Goal: Task Accomplishment & Management: Use online tool/utility

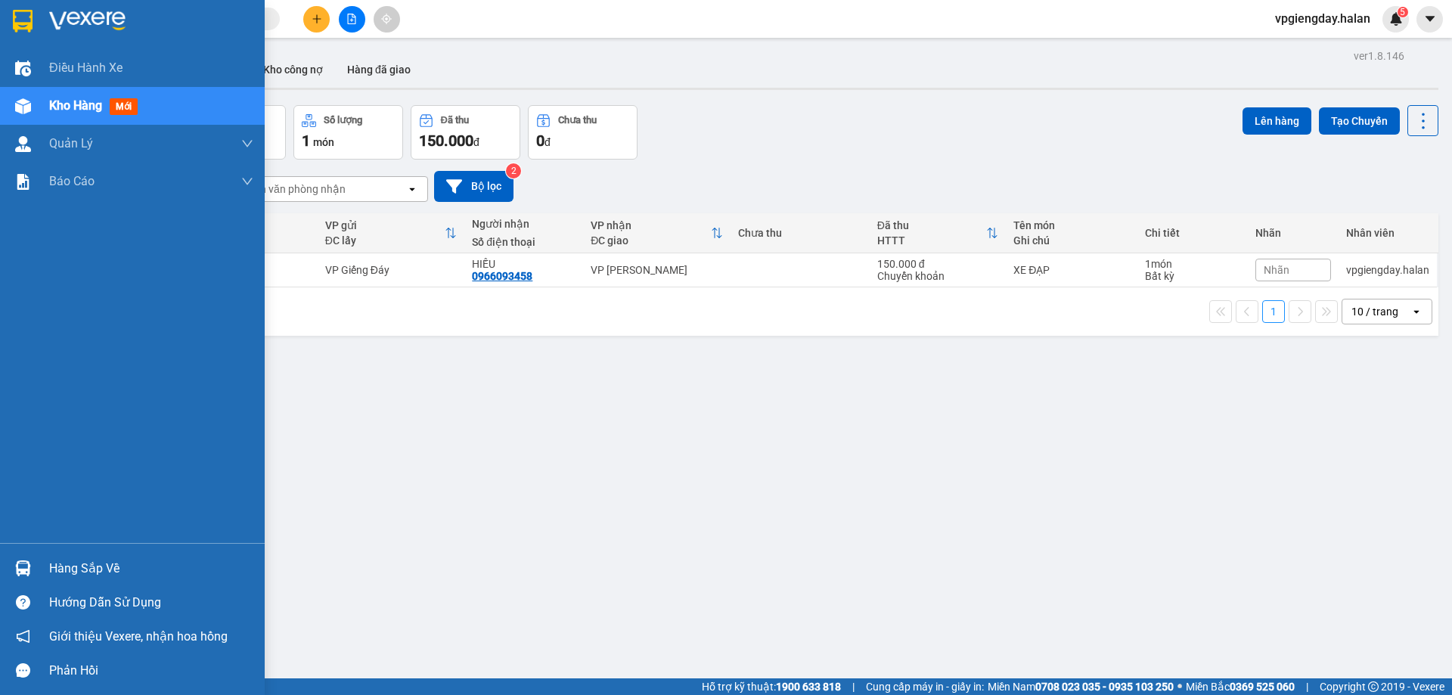
drag, startPoint x: 98, startPoint y: 570, endPoint x: 108, endPoint y: 570, distance: 10.6
click at [98, 570] on div "Hàng sắp về" at bounding box center [151, 569] width 204 height 23
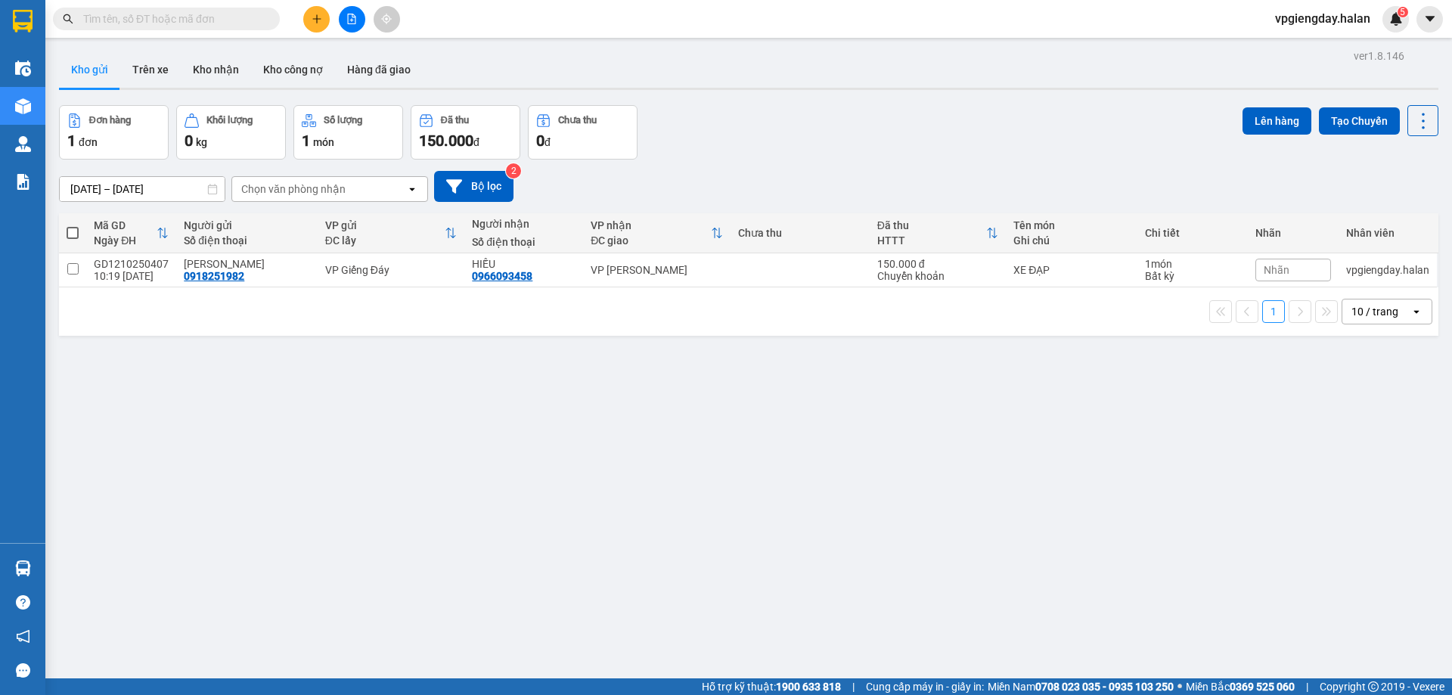
click at [488, 414] on section "Kết quả tìm kiếm ( 1 ) Bộ lọc Mã ĐH Trạng thái Món hàng Thu hộ Tổng cước Chưa c…" at bounding box center [726, 347] width 1452 height 695
click at [153, 70] on button "Trên xe" at bounding box center [150, 69] width 61 height 36
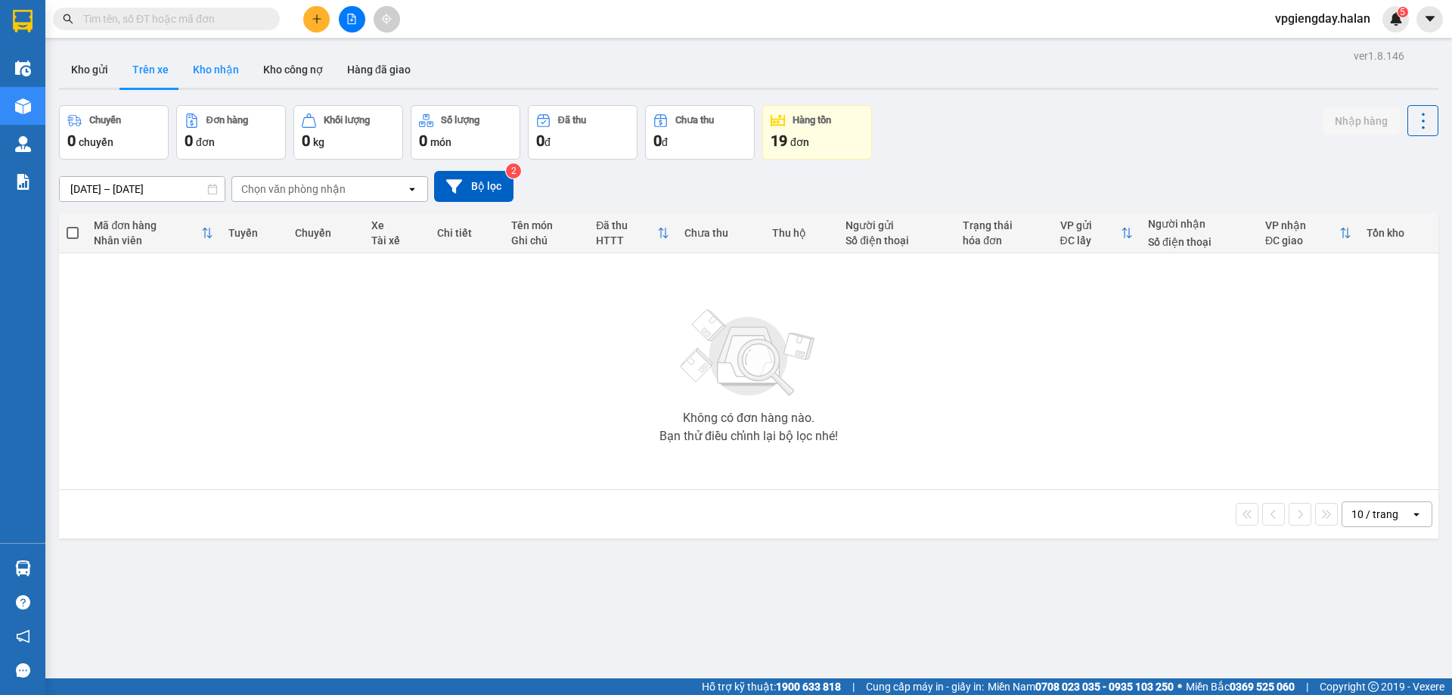
click at [213, 76] on button "Kho nhận" at bounding box center [216, 69] width 70 height 36
type input "14/08/2025 – 12/10/2025"
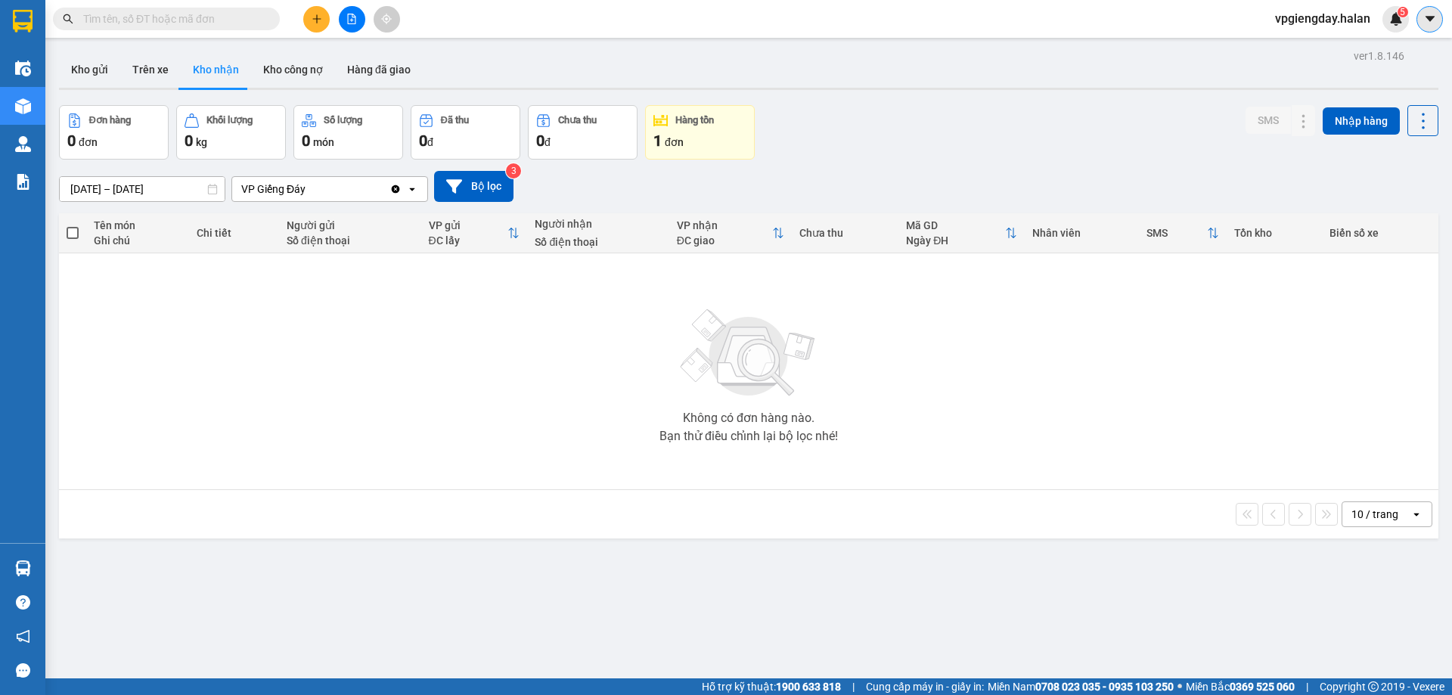
click at [1421, 23] on button at bounding box center [1430, 19] width 26 height 26
click at [1390, 24] on img at bounding box center [1397, 19] width 14 height 14
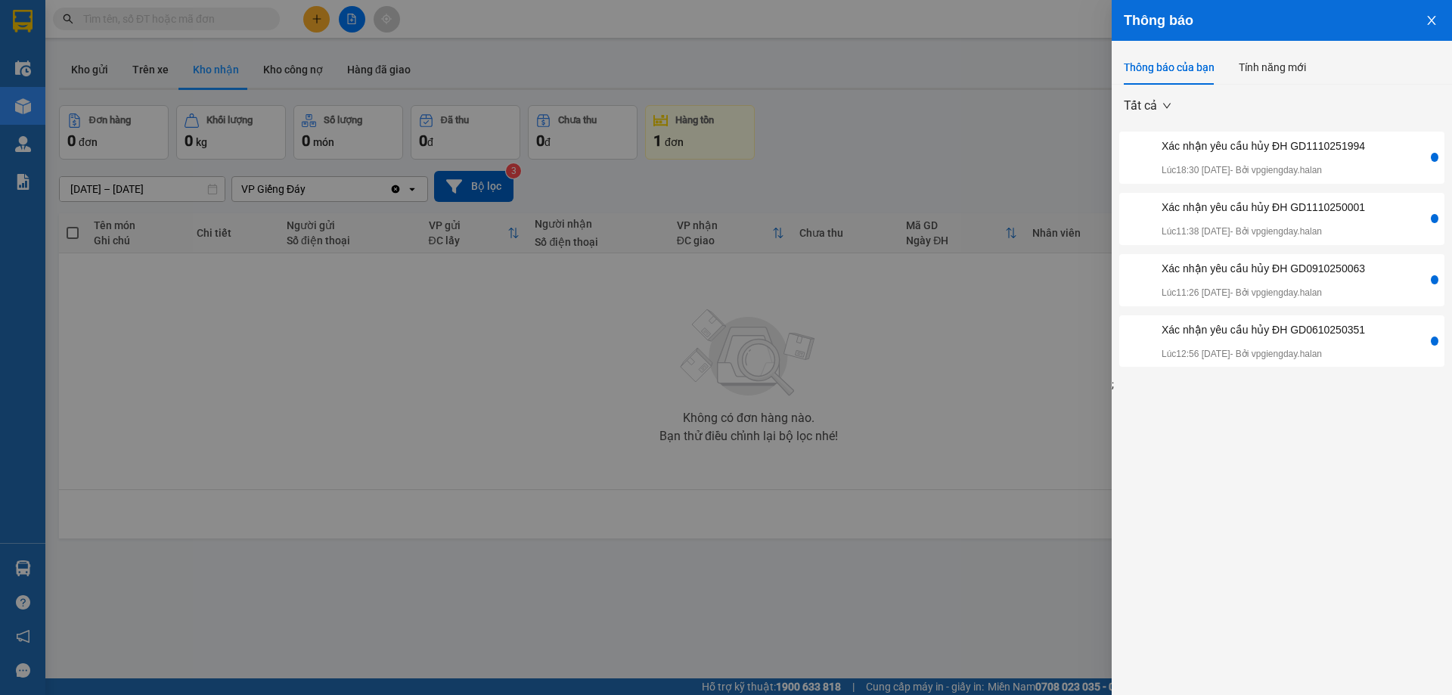
click at [1025, 178] on div at bounding box center [726, 347] width 1452 height 695
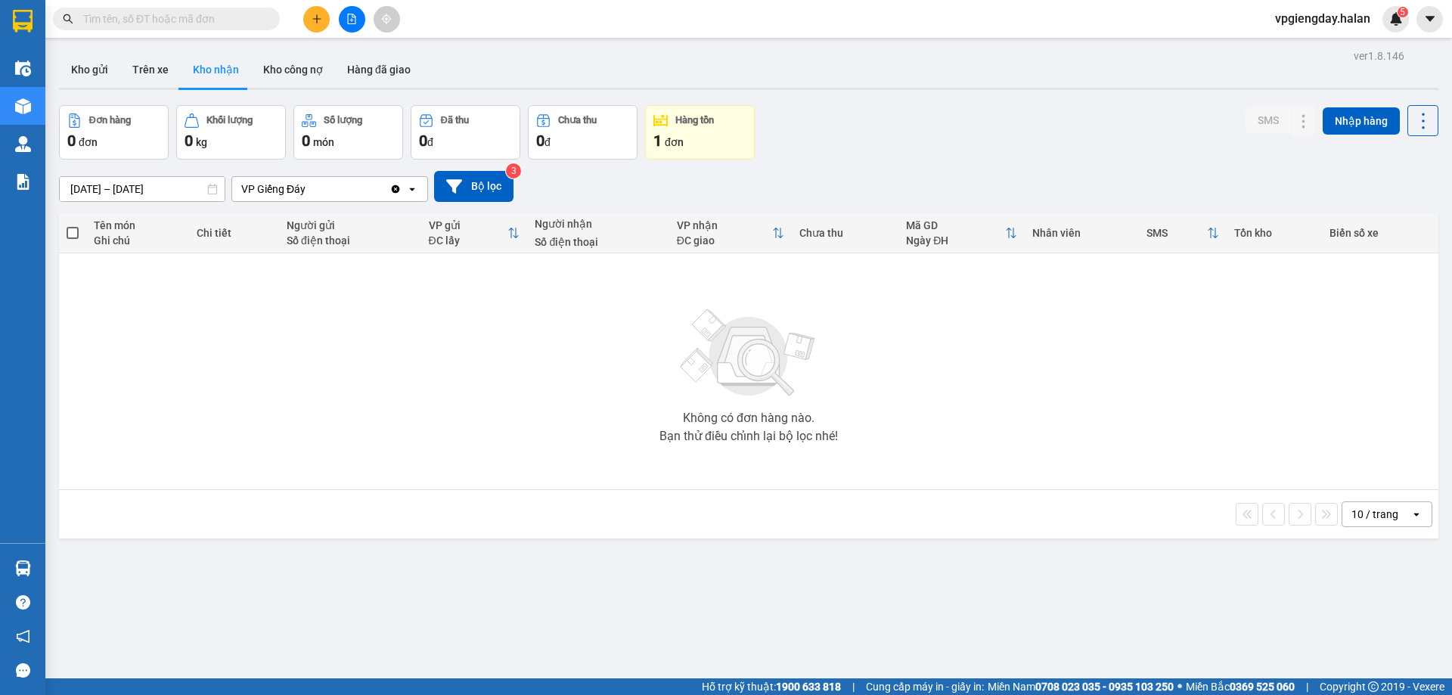
click at [1351, 19] on span "vpgiengday.halan" at bounding box center [1323, 18] width 120 height 19
click at [1316, 53] on span "Đăng xuất" at bounding box center [1330, 47] width 88 height 17
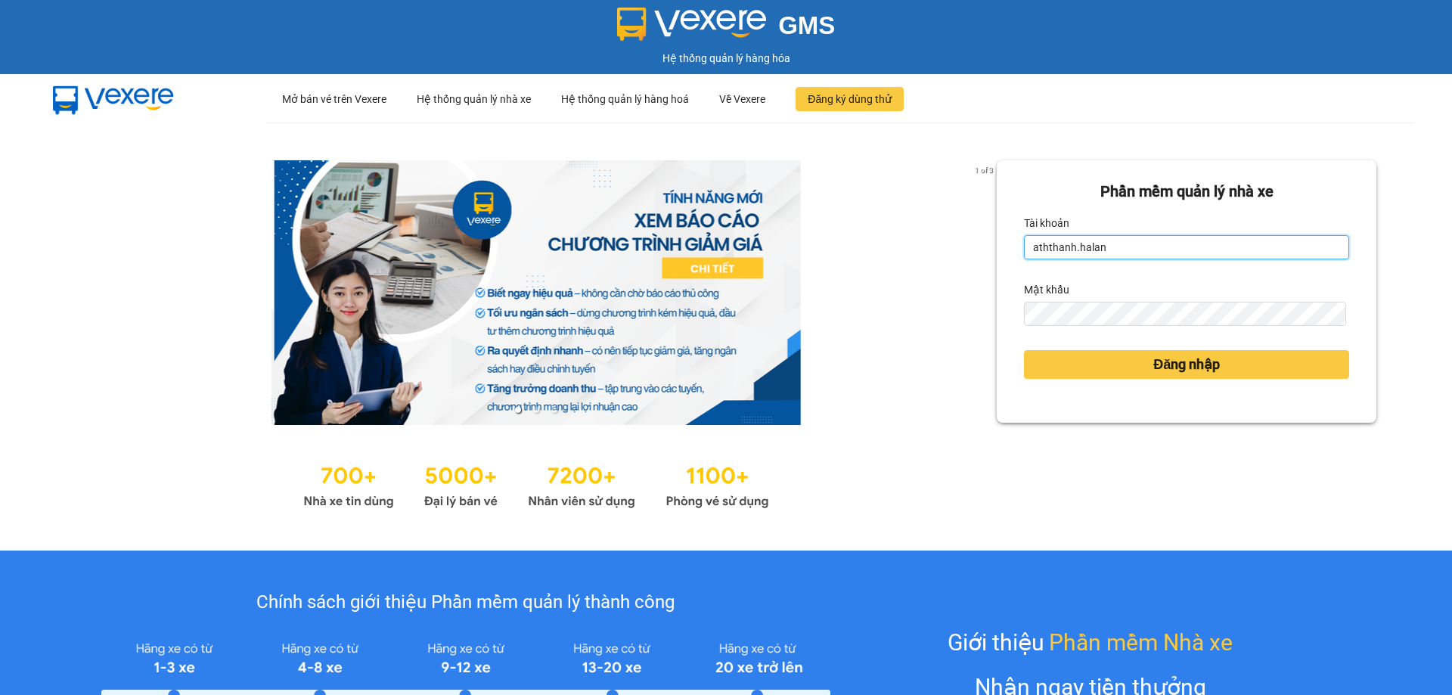
click at [1139, 253] on input "aththanh.halan" at bounding box center [1186, 247] width 325 height 24
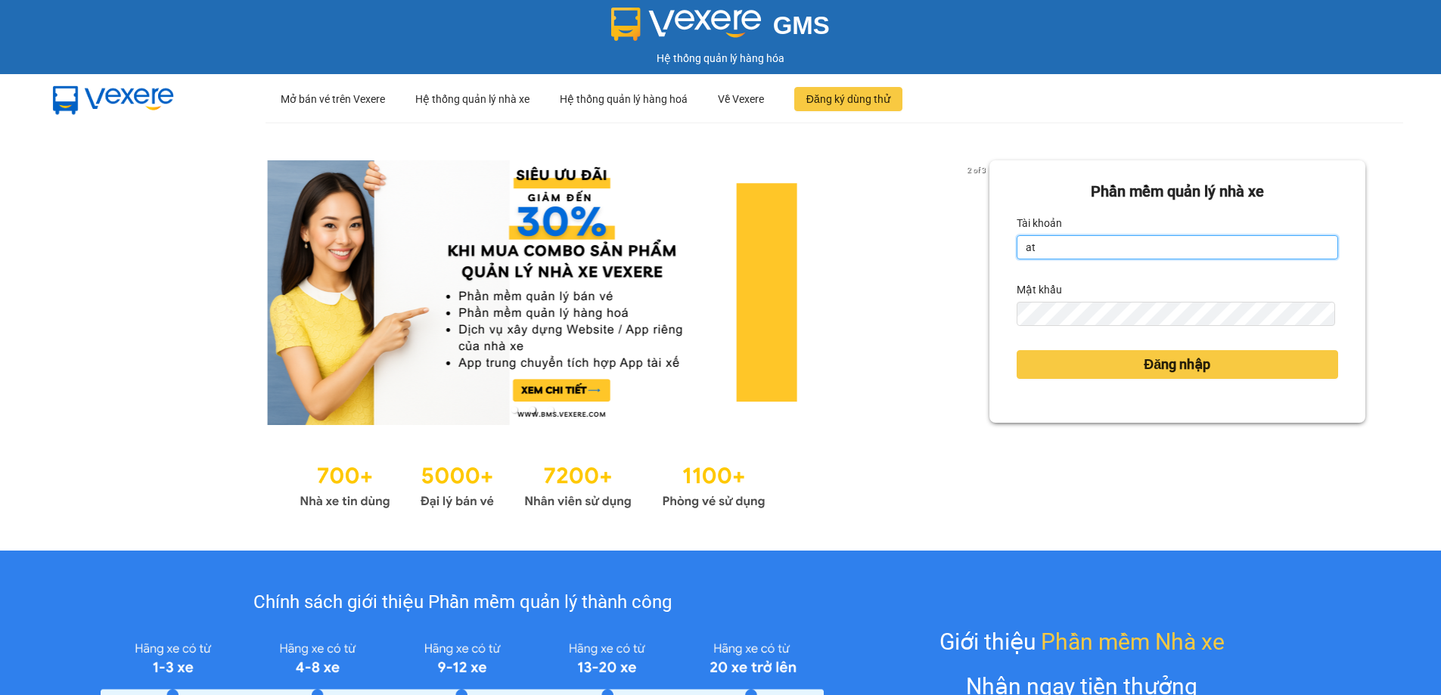
type input "a"
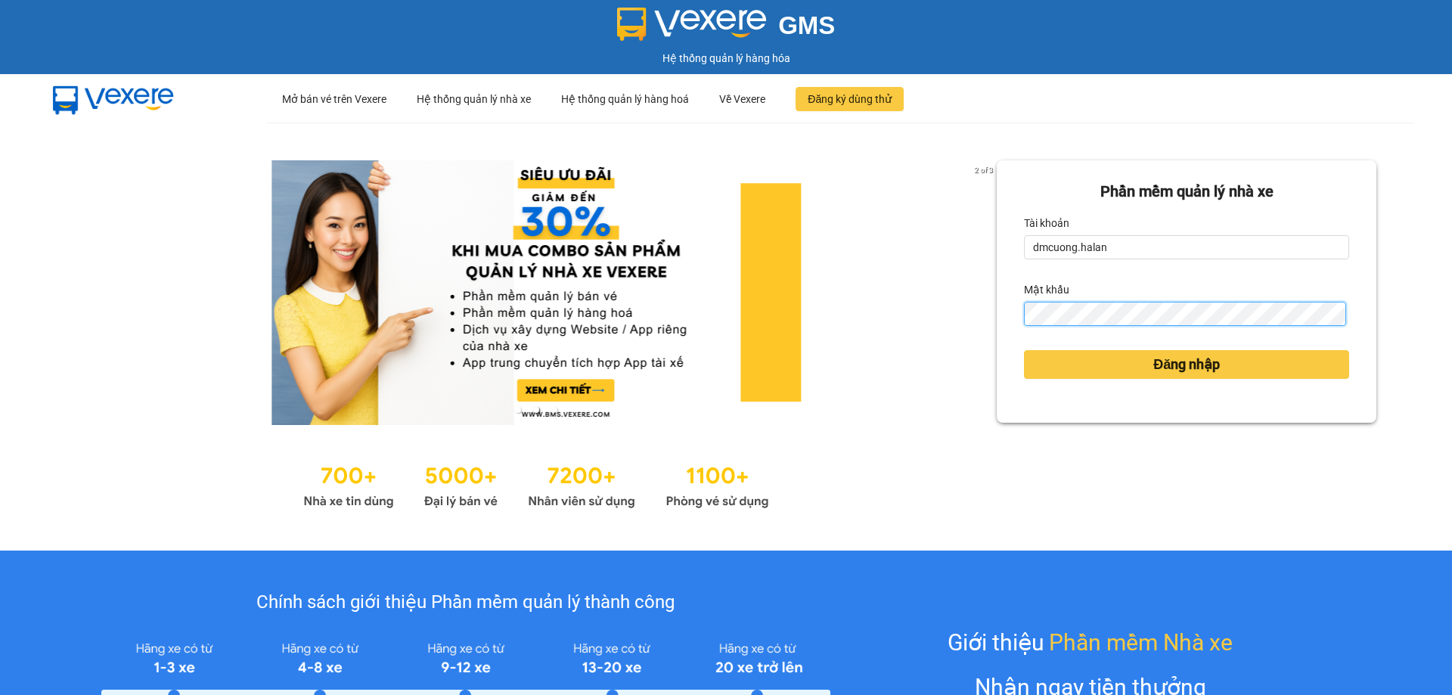
click at [1024, 350] on button "Đăng nhập" at bounding box center [1186, 364] width 325 height 29
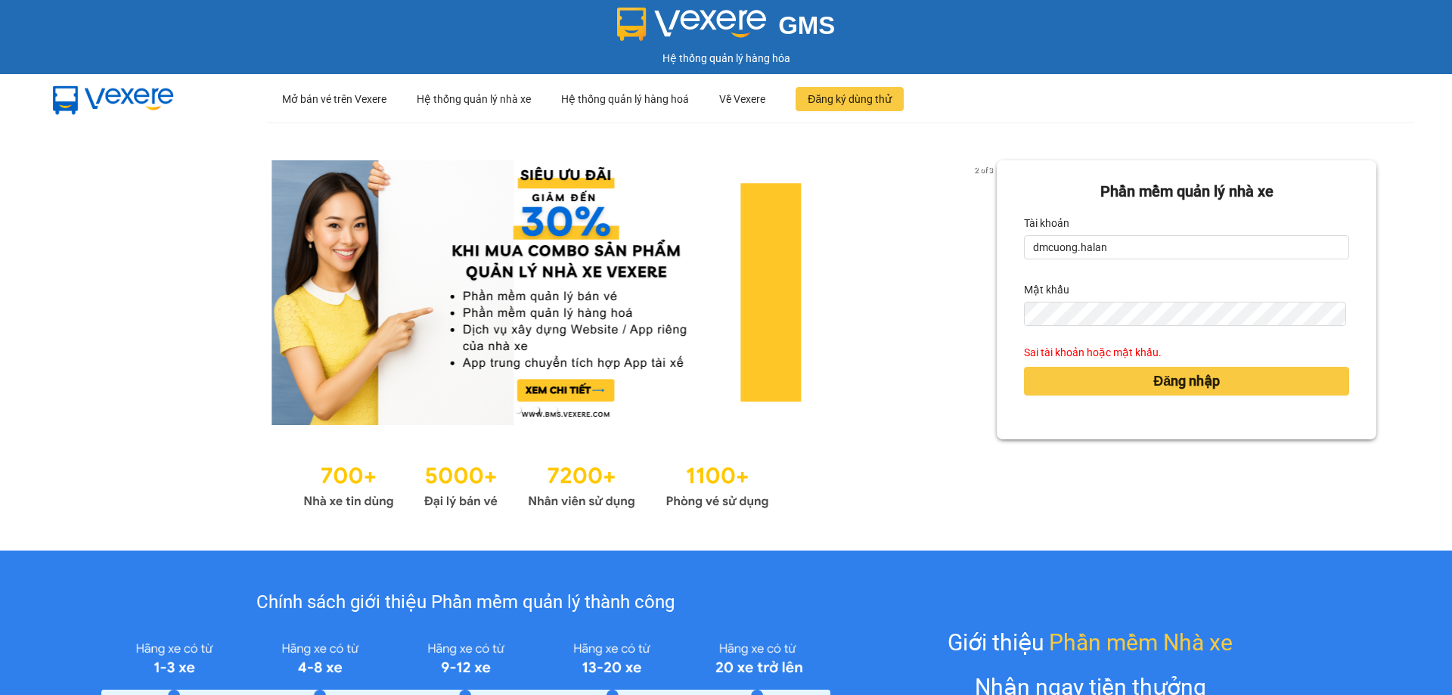
click at [1098, 365] on div "Đăng nhập" at bounding box center [1186, 381] width 325 height 41
click at [1162, 386] on span "Đăng nhập" at bounding box center [1187, 381] width 67 height 21
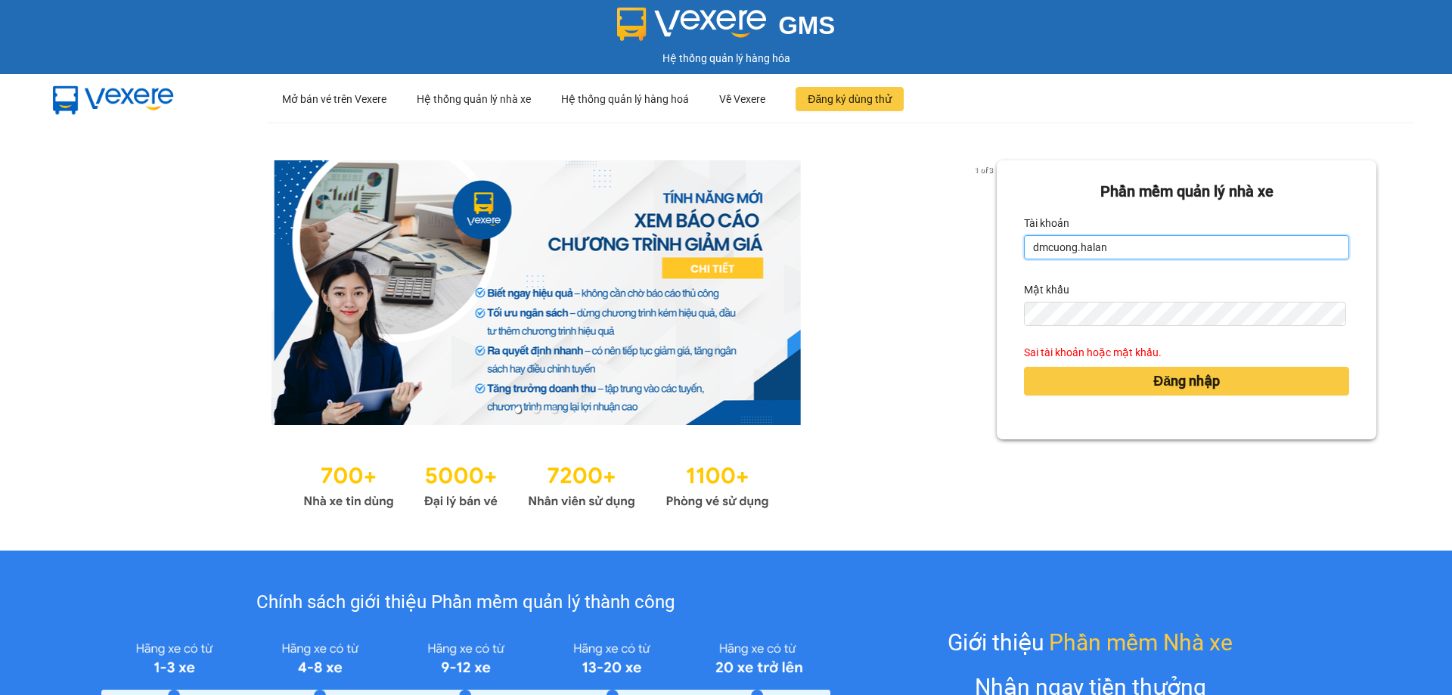
click at [1123, 247] on input "dmcuong.halan" at bounding box center [1186, 247] width 325 height 24
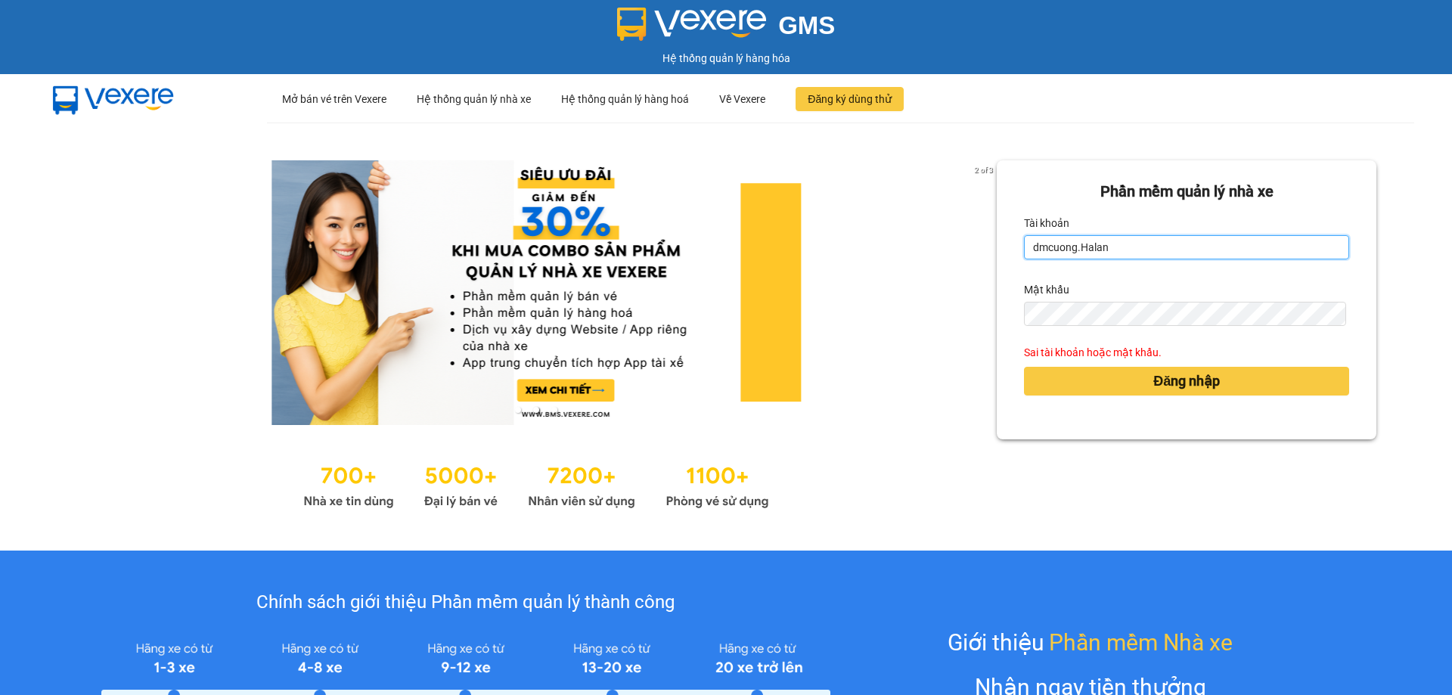
click at [1024, 367] on button "Đăng nhập" at bounding box center [1186, 381] width 325 height 29
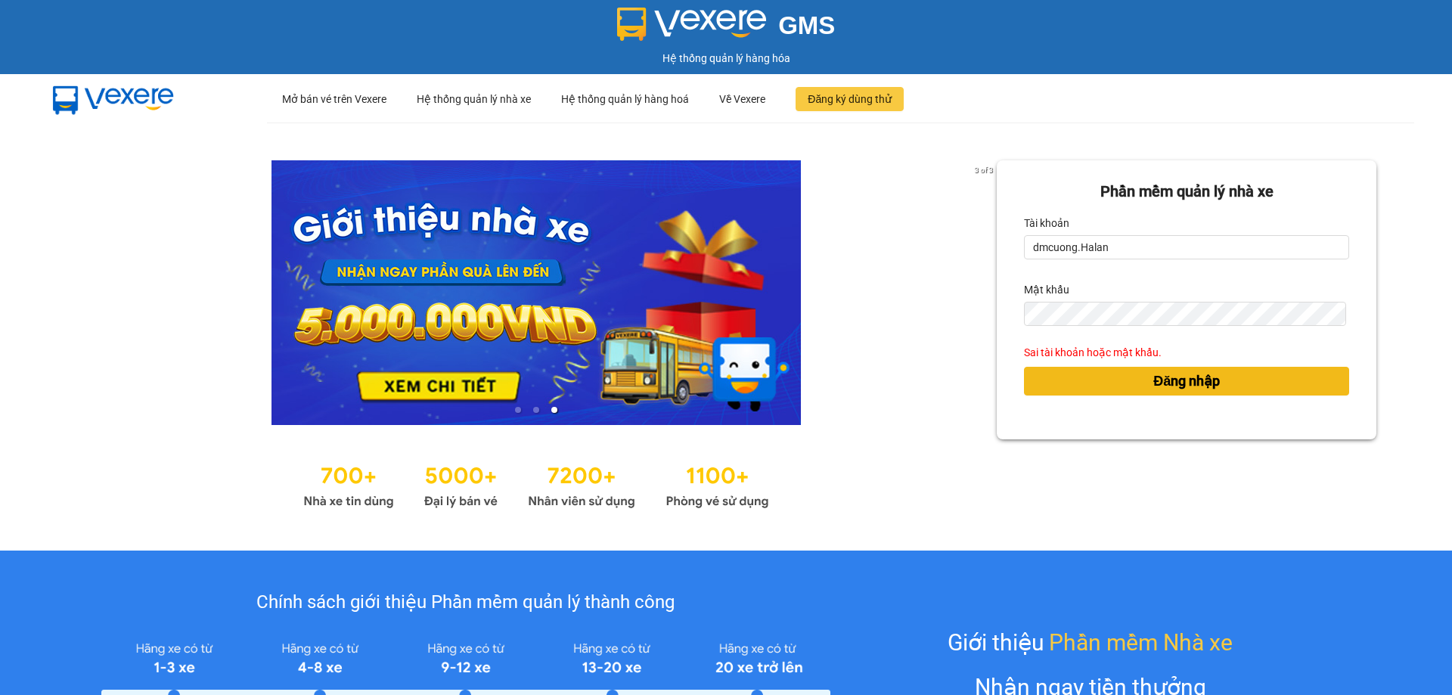
click at [1137, 393] on div "Đăng nhập" at bounding box center [1186, 381] width 325 height 41
click at [1143, 381] on button "Đăng nhập" at bounding box center [1186, 381] width 325 height 29
click at [1154, 381] on span "Đăng nhập" at bounding box center [1187, 381] width 67 height 21
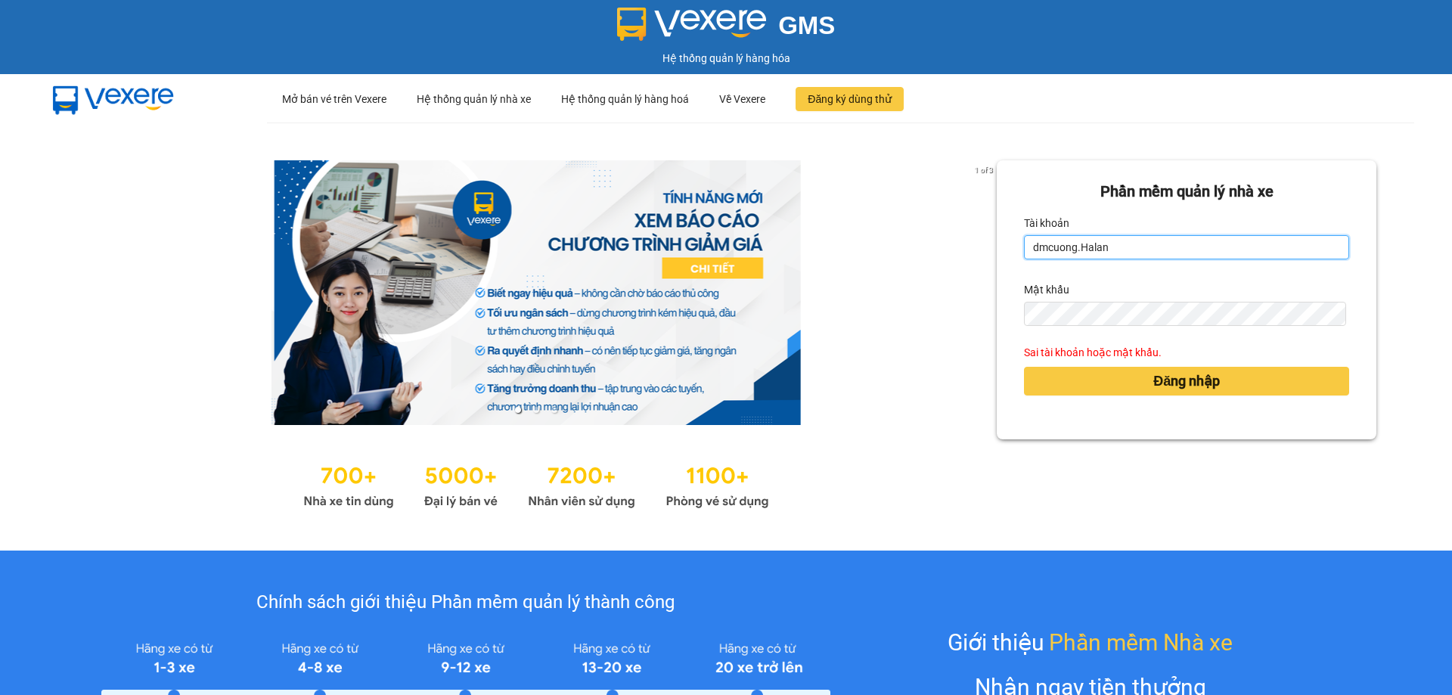
click at [1142, 252] on input "dmcuong.Halan" at bounding box center [1186, 247] width 325 height 24
click at [1119, 238] on input "dmcuong.Halan" at bounding box center [1186, 247] width 325 height 24
type input "d"
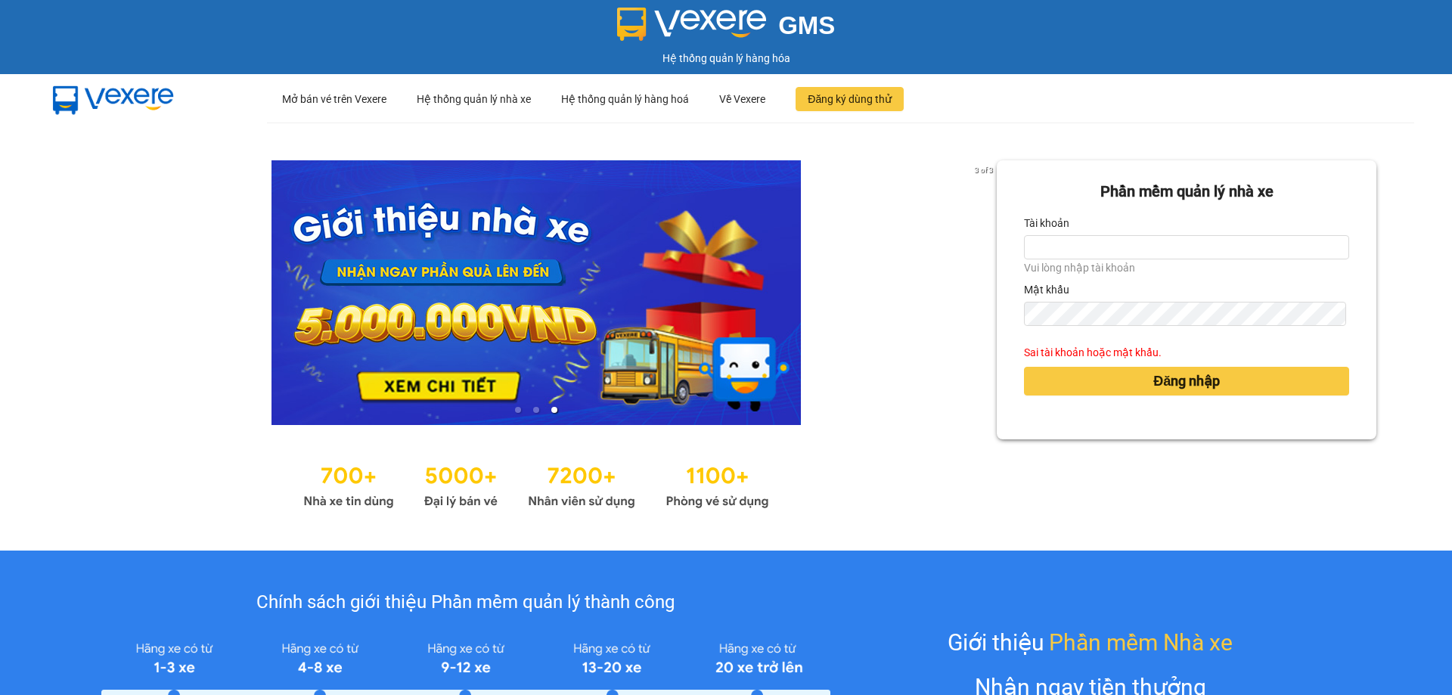
click at [911, 362] on link at bounding box center [536, 292] width 921 height 265
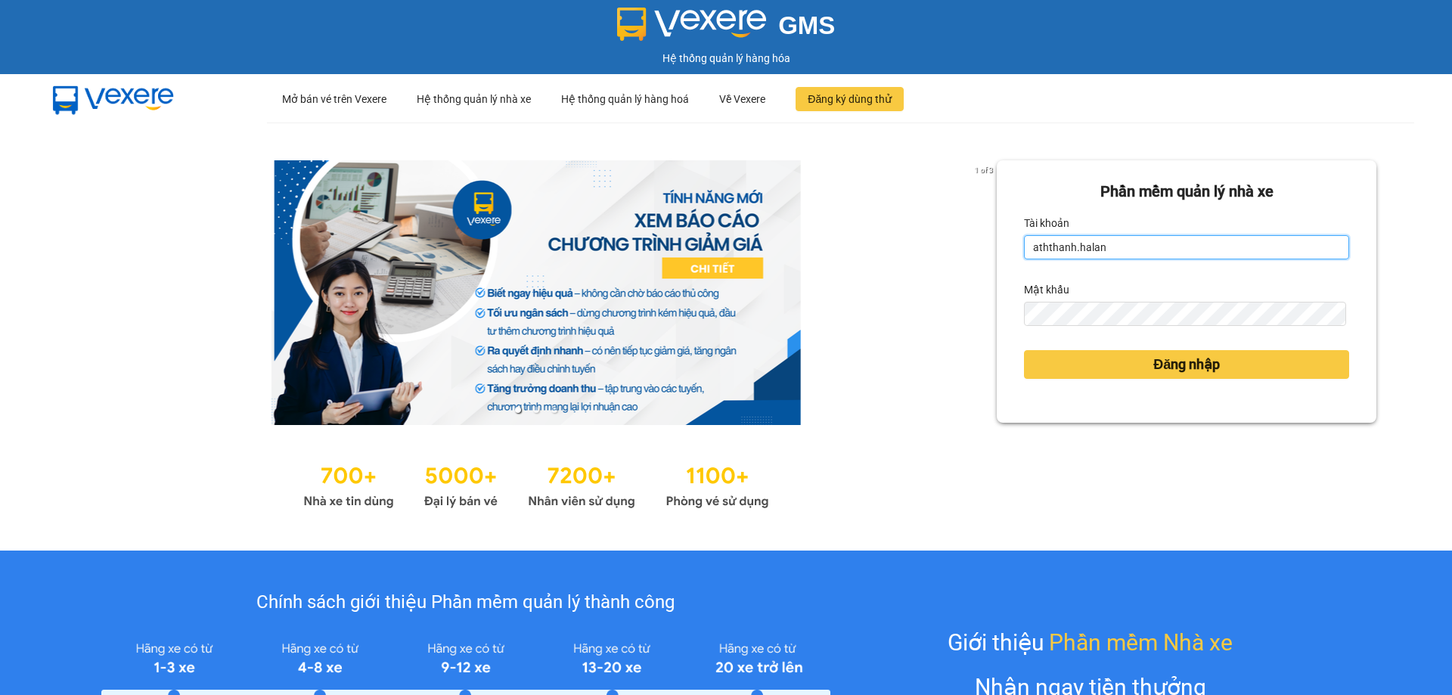
click at [1137, 257] on input "aththanh.halan" at bounding box center [1186, 247] width 325 height 24
type input "a"
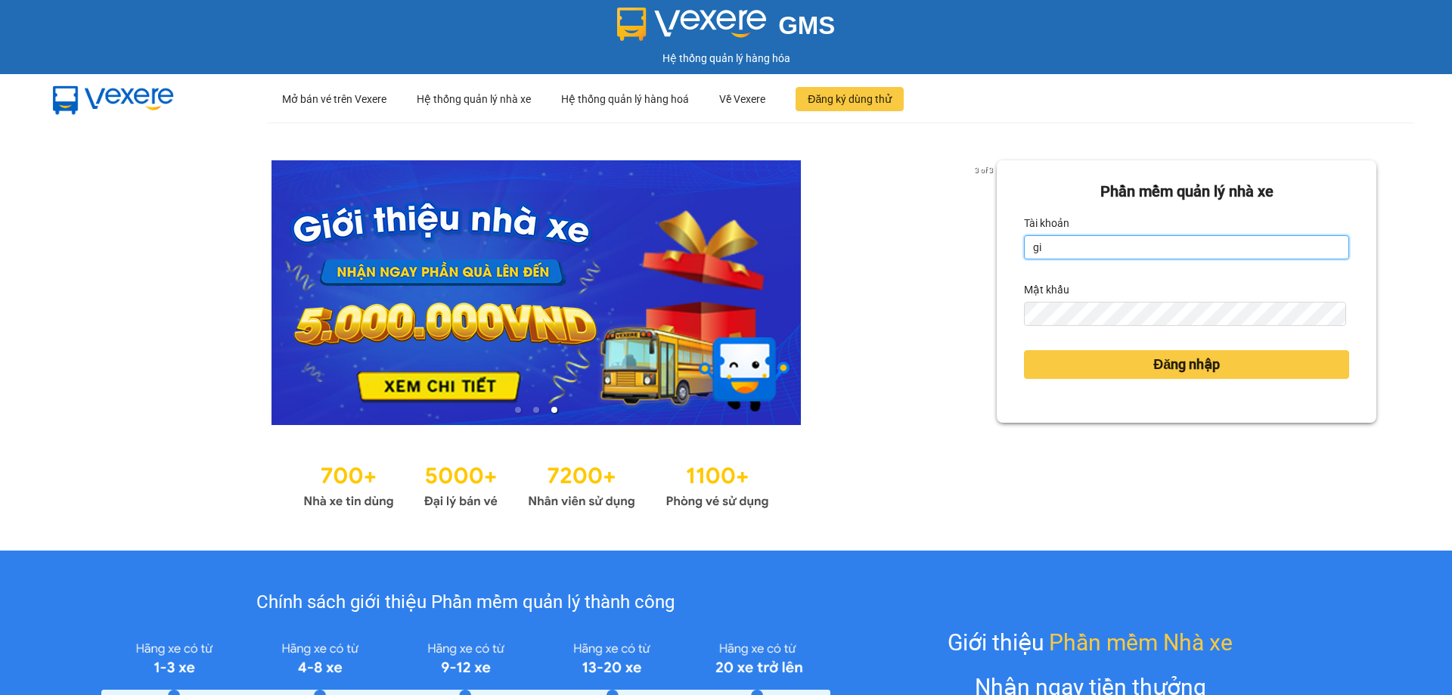
type input "g"
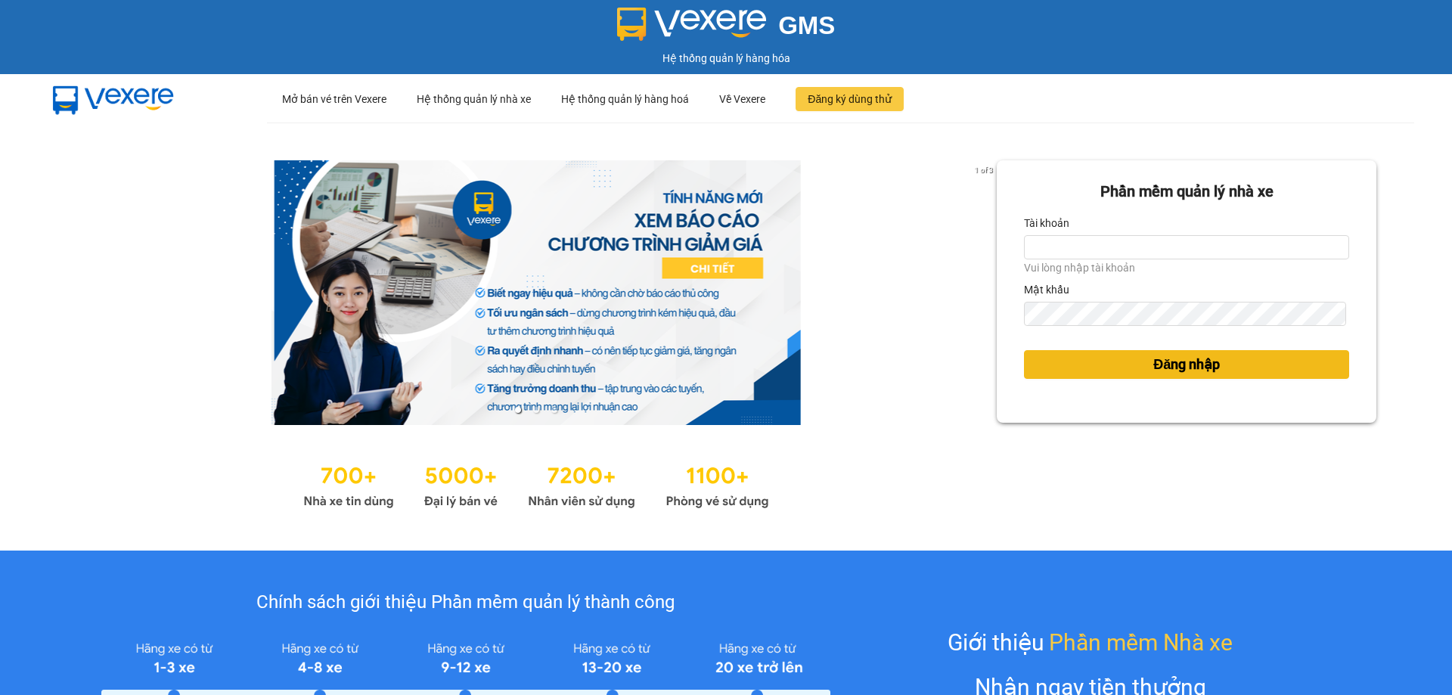
click at [1079, 365] on button "Đăng nhập" at bounding box center [1186, 364] width 325 height 29
drag, startPoint x: 882, startPoint y: 186, endPoint x: 692, endPoint y: 146, distance: 194.1
click at [866, 187] on div at bounding box center [536, 292] width 921 height 265
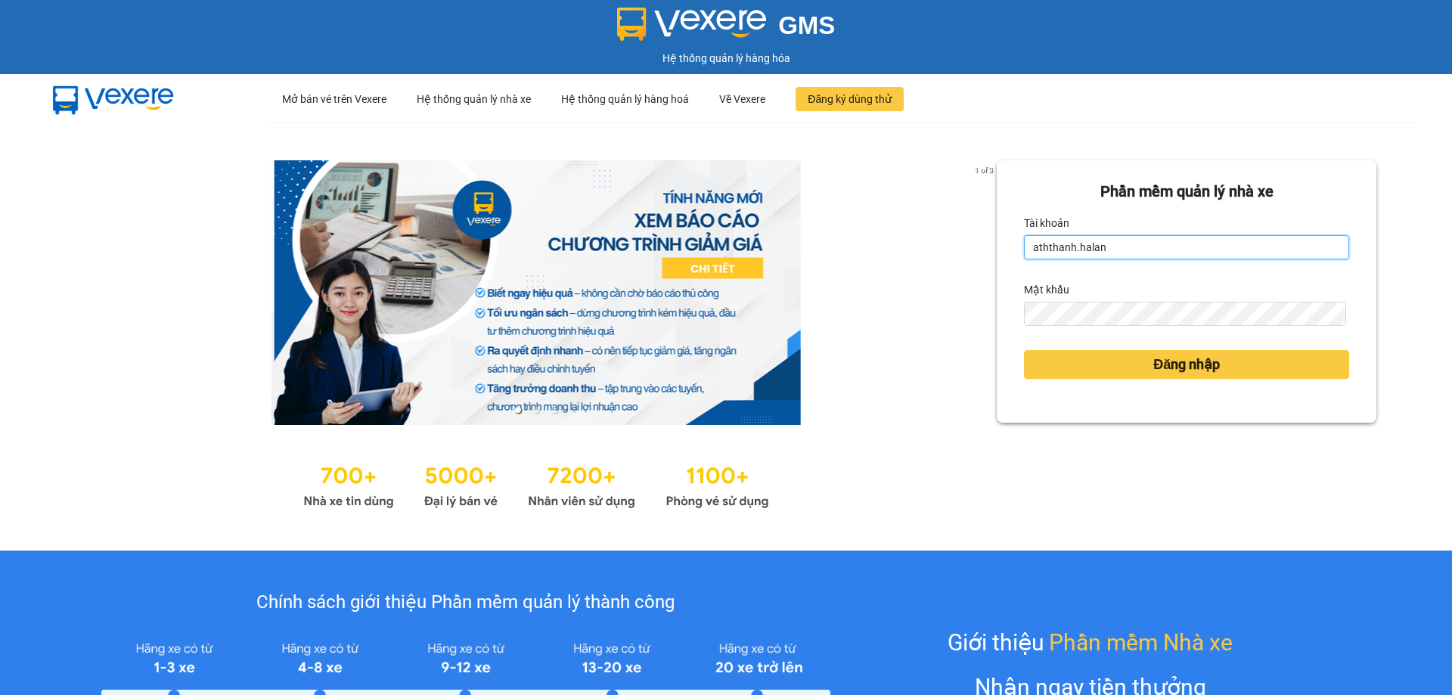
click at [1114, 251] on input "aththanh.halan" at bounding box center [1186, 247] width 325 height 24
click at [1024, 350] on button "Đăng nhập" at bounding box center [1186, 364] width 325 height 29
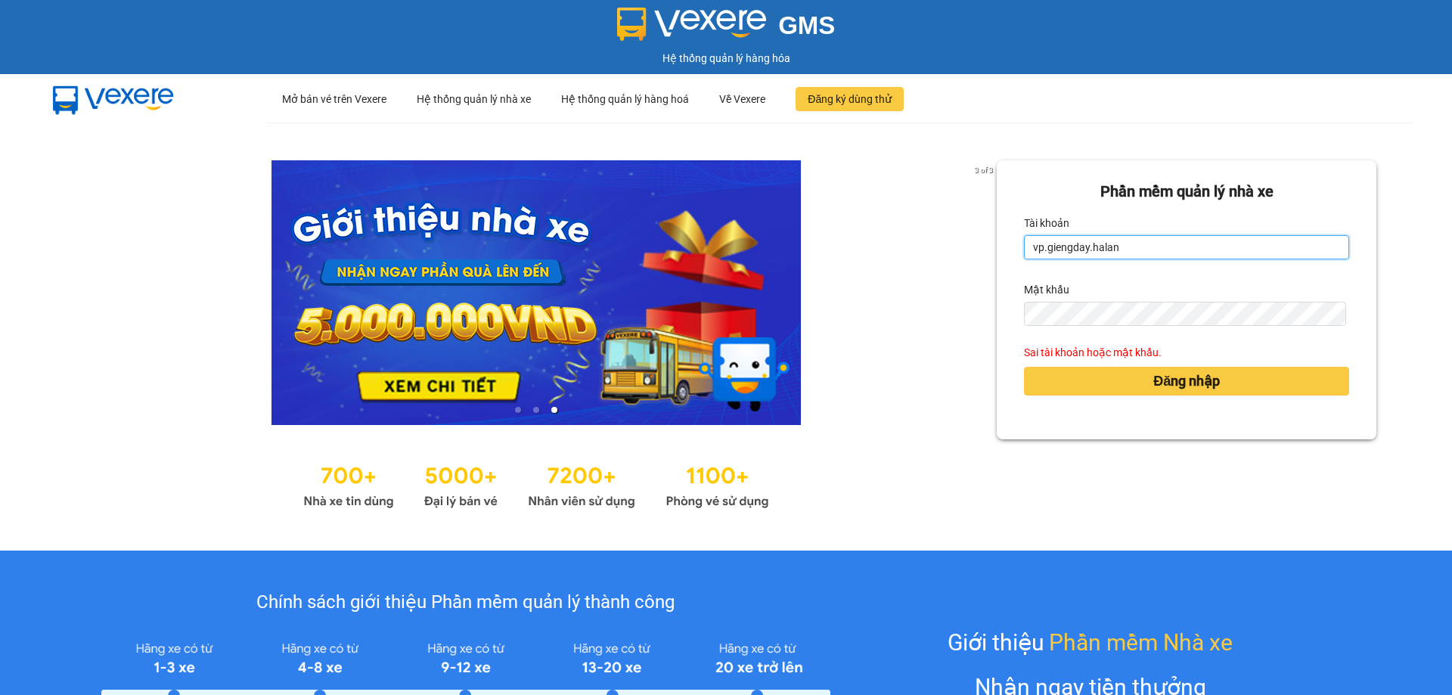
click at [1024, 367] on button "Đăng nhập" at bounding box center [1186, 381] width 325 height 29
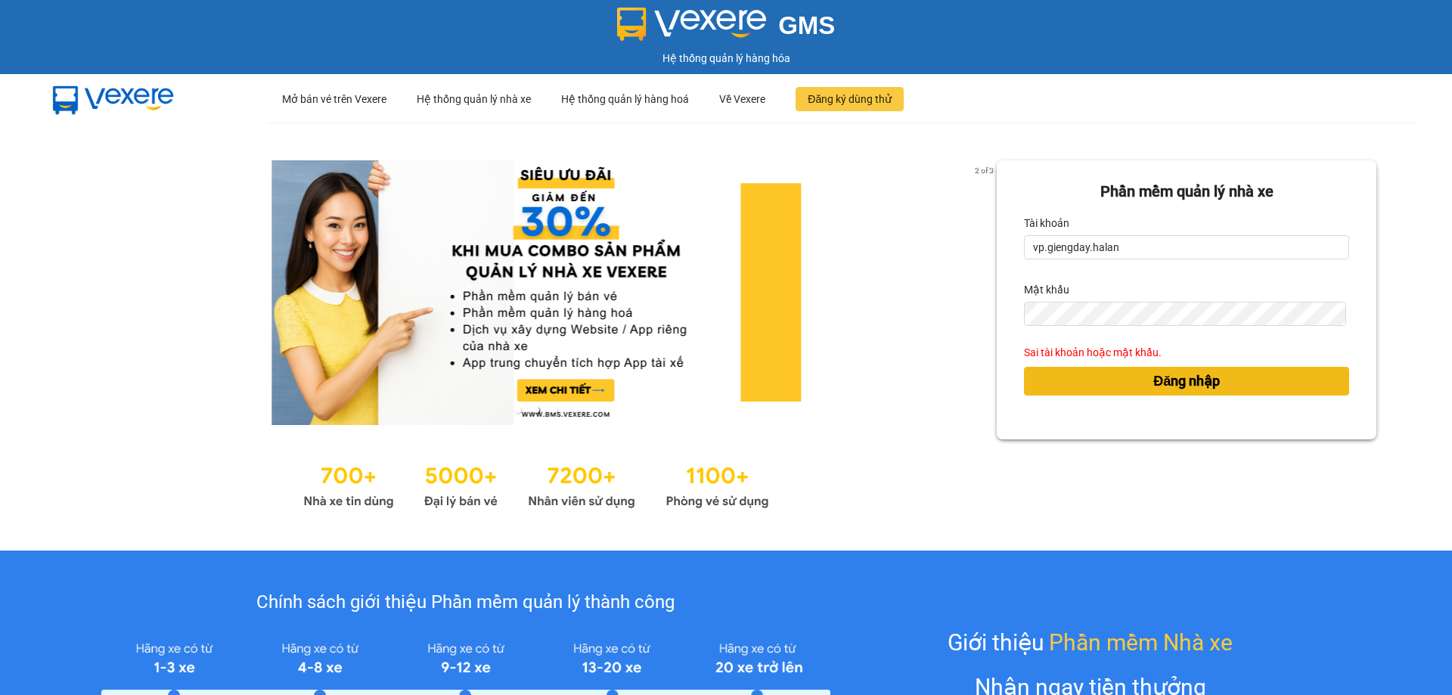
click at [1192, 392] on span "Đăng nhập" at bounding box center [1187, 381] width 67 height 21
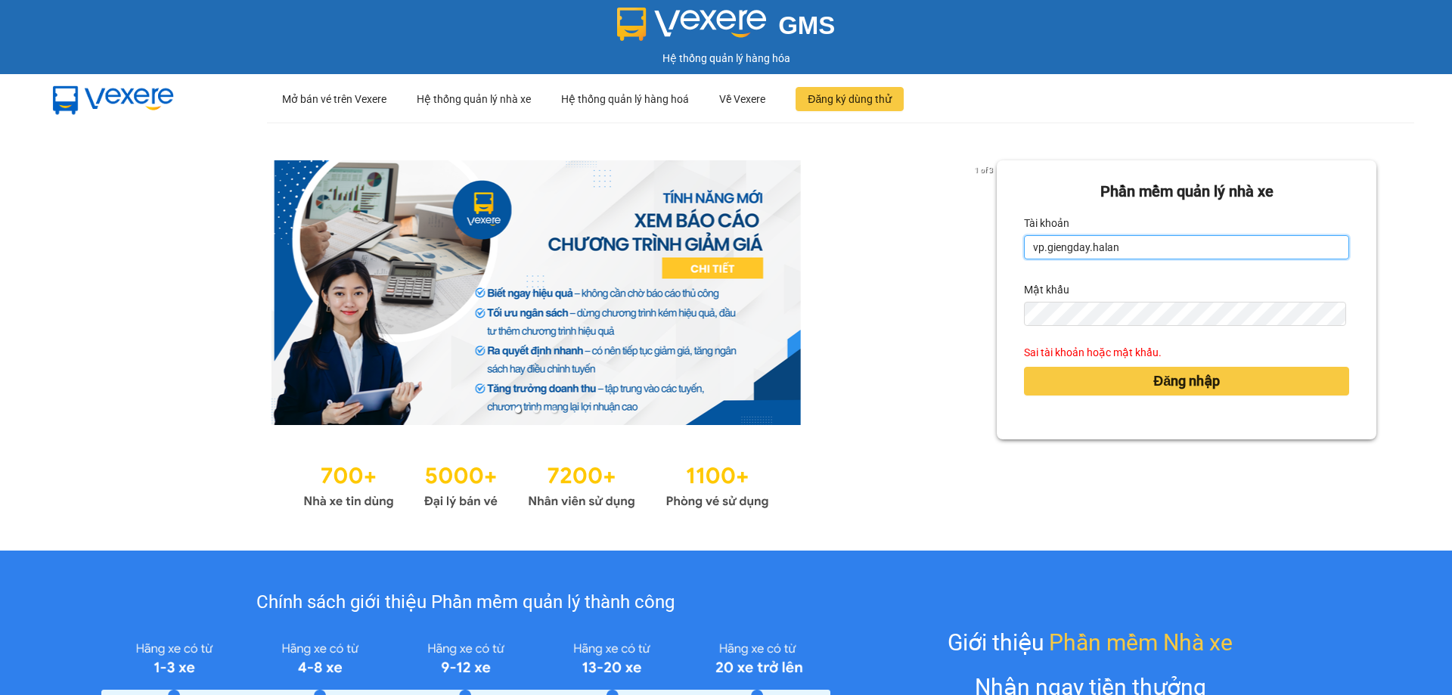
drag, startPoint x: 1187, startPoint y: 235, endPoint x: 1185, endPoint y: 247, distance: 11.6
click at [1185, 247] on input "vp.giengday.halan" at bounding box center [1186, 247] width 325 height 24
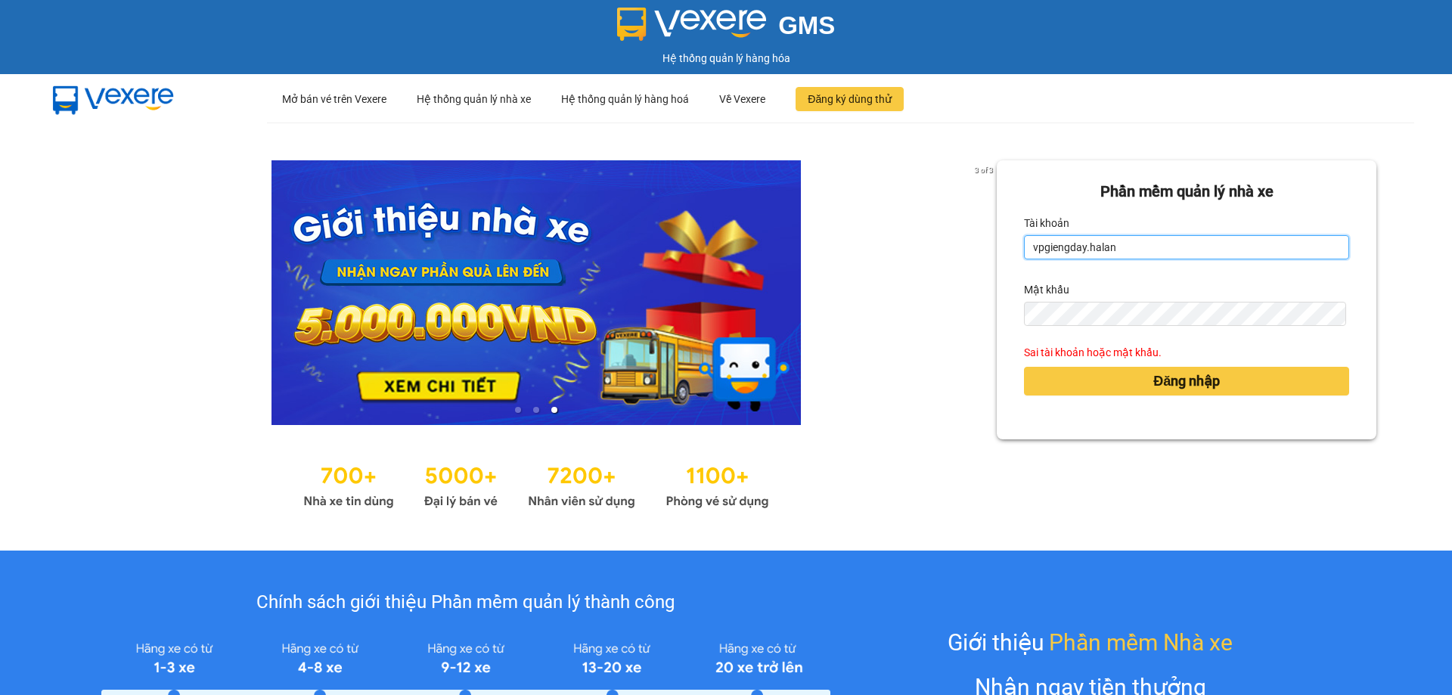
type input "vpgiengday.halan"
click at [1024, 367] on button "Đăng nhập" at bounding box center [1186, 381] width 325 height 29
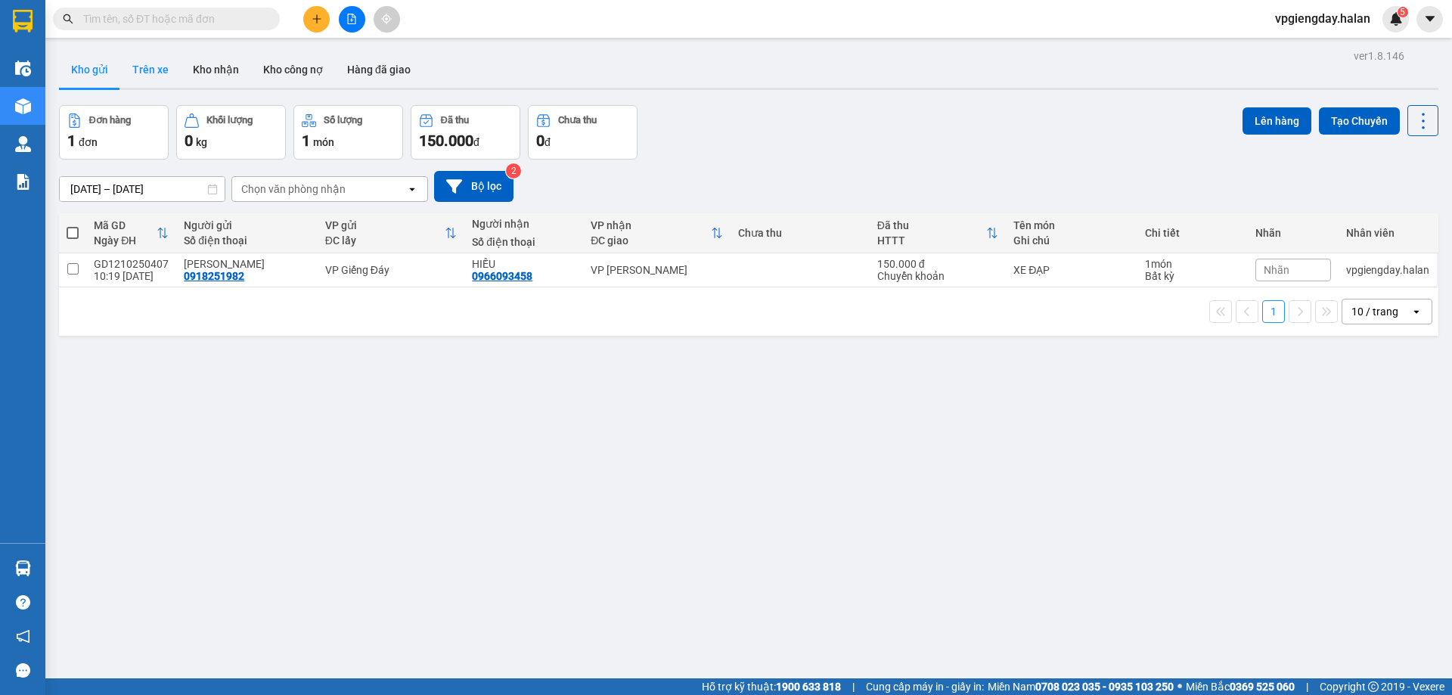
click at [169, 70] on button "Trên xe" at bounding box center [150, 69] width 61 height 36
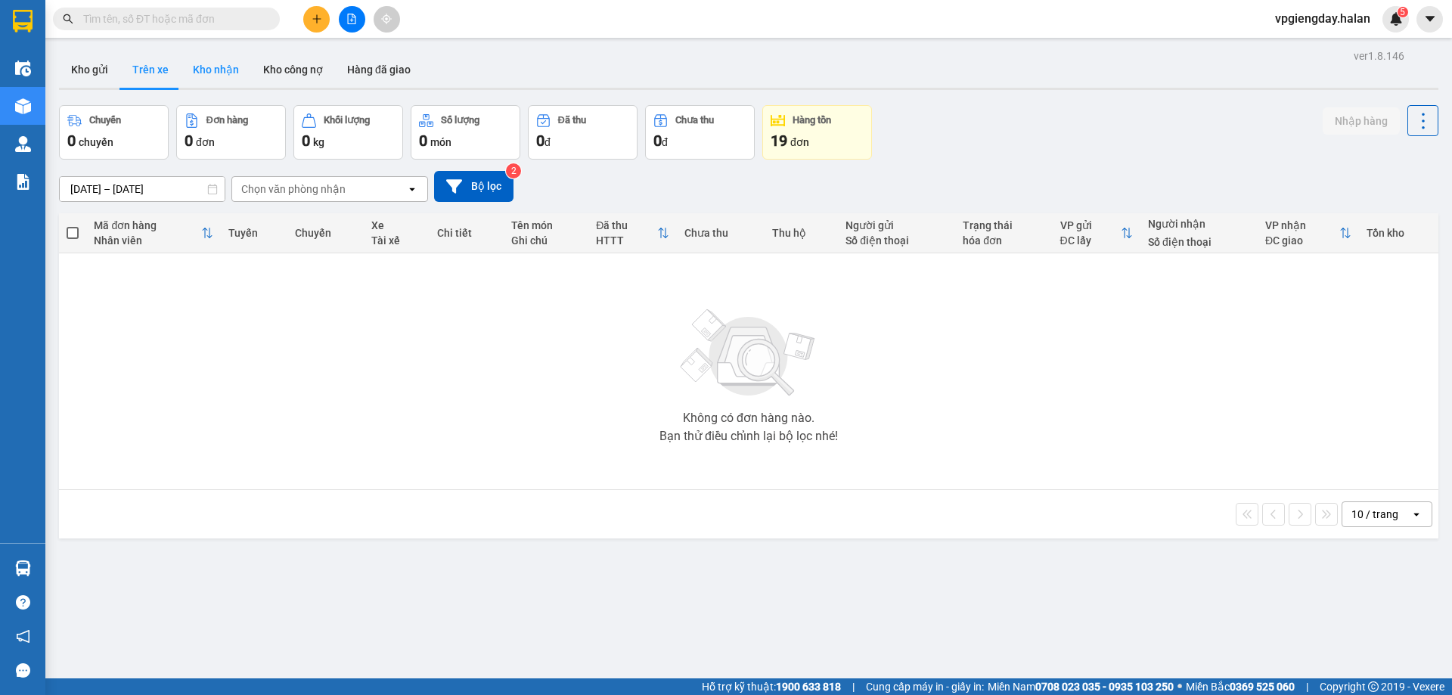
click at [216, 59] on button "Kho nhận" at bounding box center [216, 69] width 70 height 36
type input "[DATE] – [DATE]"
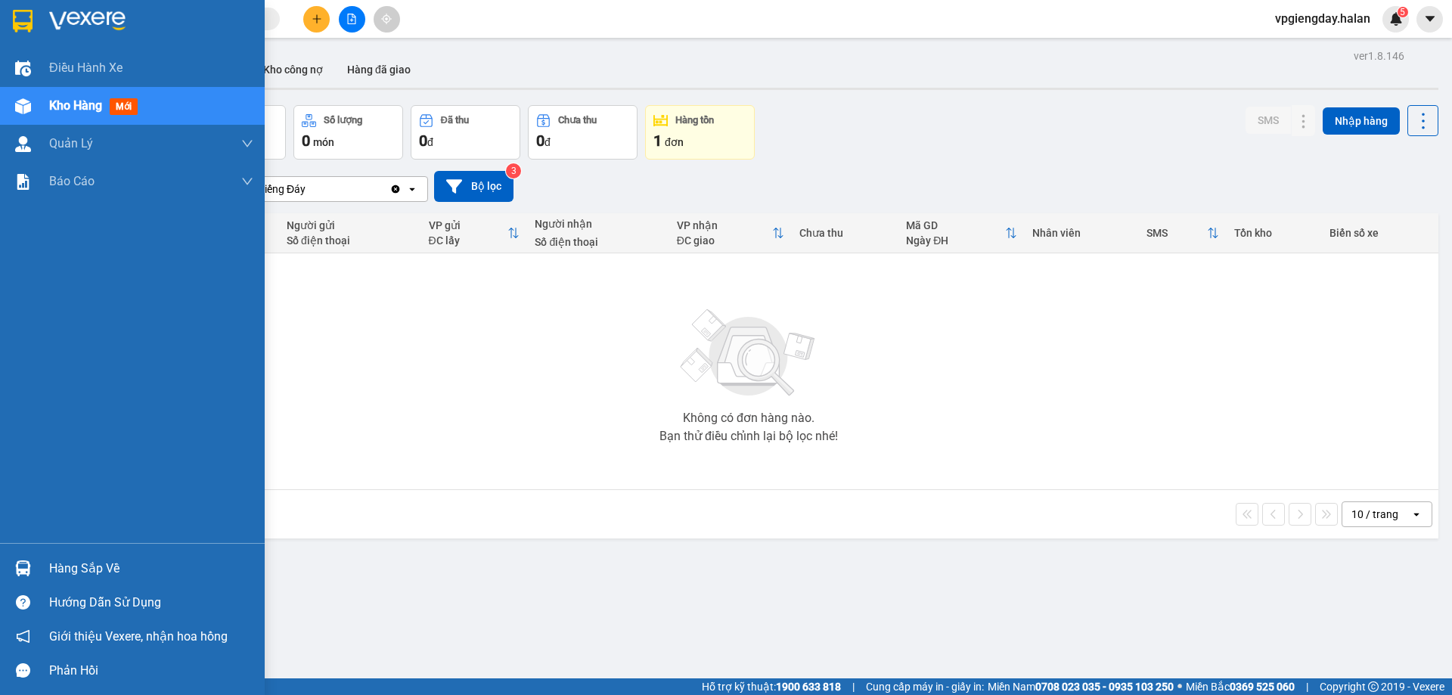
click at [28, 567] on img at bounding box center [23, 569] width 16 height 16
